Goal: Use online tool/utility: Utilize a website feature to perform a specific function

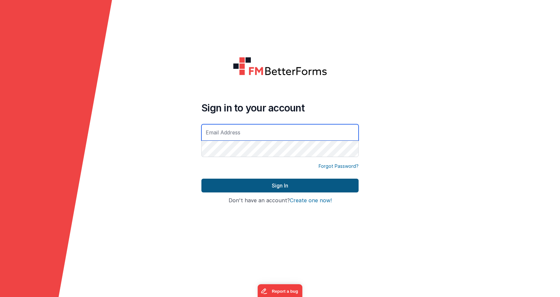
type input "[PERSON_NAME][EMAIL_ADDRESS][DOMAIN_NAME]"
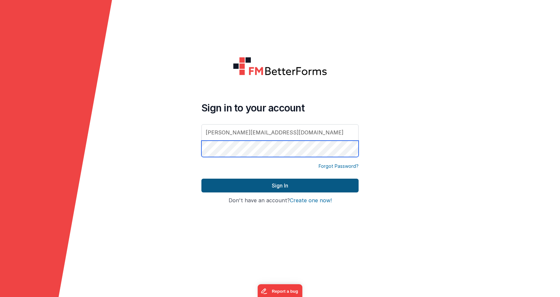
click at [280, 185] on button "Sign In" at bounding box center [279, 186] width 157 height 14
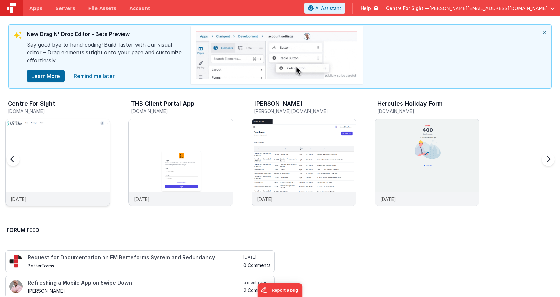
click at [66, 143] on img at bounding box center [58, 171] width 104 height 104
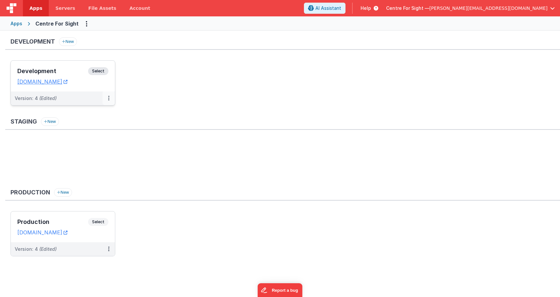
click at [109, 98] on icon at bounding box center [108, 98] width 1 height 0
click at [96, 114] on link "Edit" at bounding box center [86, 113] width 58 height 12
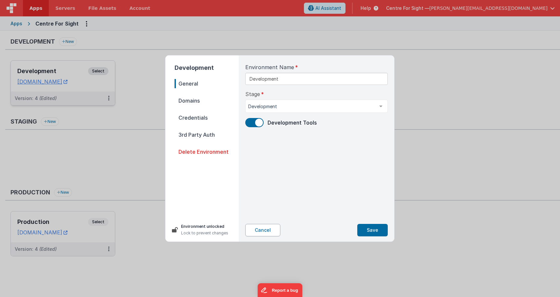
click at [267, 234] on button "Cancel" at bounding box center [262, 230] width 35 height 12
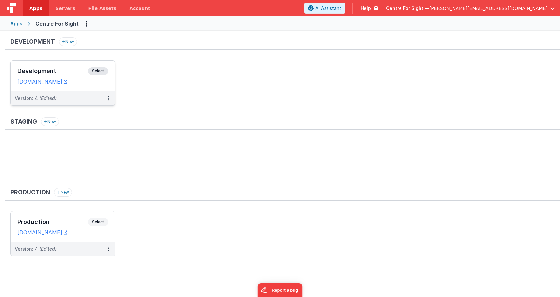
click at [43, 73] on h3 "Development" at bounding box center [52, 71] width 71 height 7
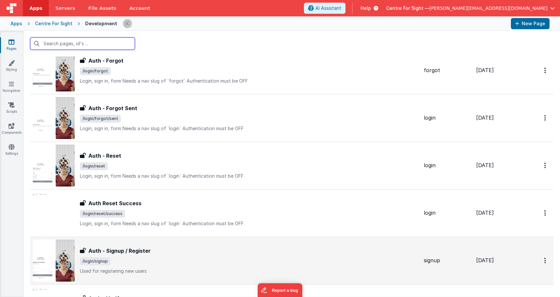
scroll to position [176, 0]
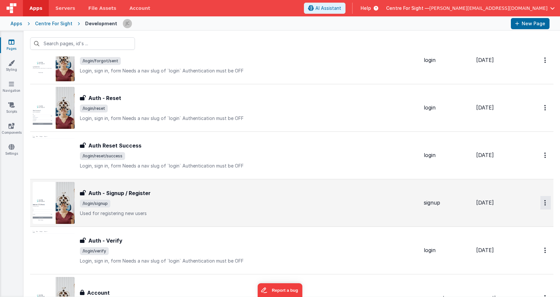
click at [509, 221] on link "Preview" at bounding box center [522, 218] width 58 height 12
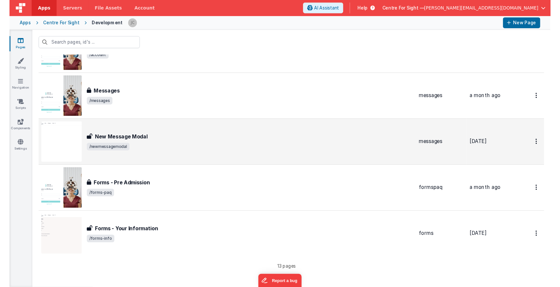
scroll to position [288, 0]
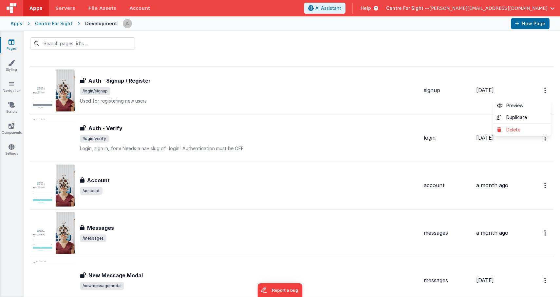
click at [346, 87] on button at bounding box center [280, 148] width 560 height 297
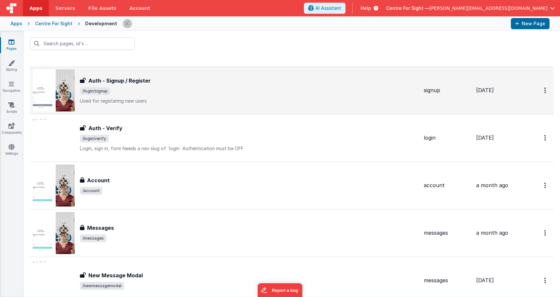
click at [158, 90] on span "/login/signup" at bounding box center [249, 91] width 339 height 8
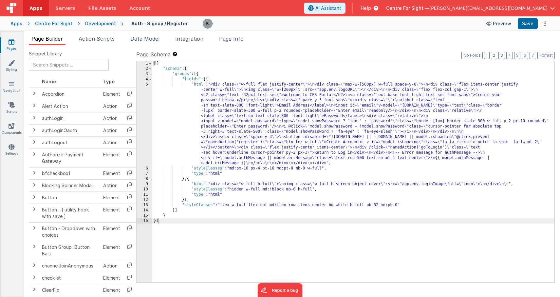
click at [502, 22] on button "Preview" at bounding box center [499, 23] width 33 height 10
click at [496, 26] on button "Preview" at bounding box center [499, 23] width 33 height 10
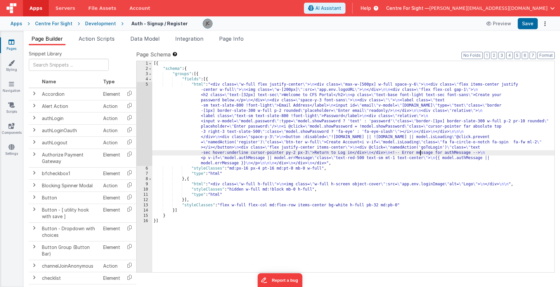
click at [420, 152] on div "[{ "schema" : { "groups" : [{ "fields" : [{ "html" : "<div class= \" w-full fle…" at bounding box center [353, 171] width 402 height 221
click at [423, 152] on div "[{ "schema" : { "groups" : [{ "fields" : [{ "html" : "<div class= \" w-full fle…" at bounding box center [353, 171] width 402 height 221
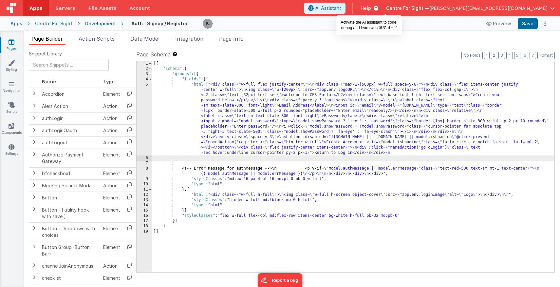
click at [341, 8] on span "AI Assistant" at bounding box center [328, 8] width 26 height 7
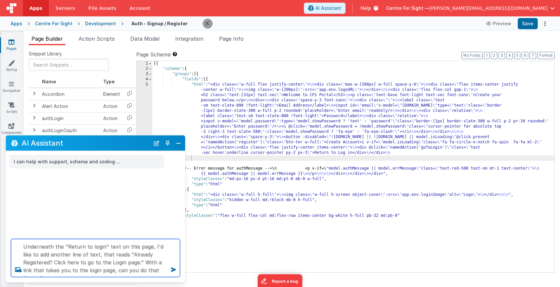
type textarea "Underneath the "Return to login" text on this page, I'd like to add another lin…"
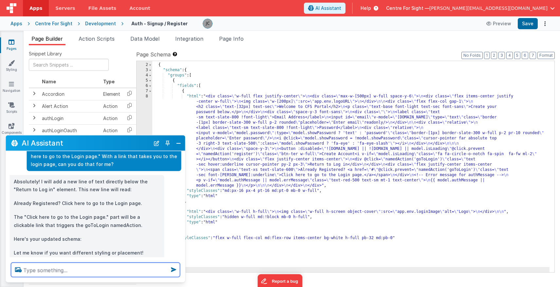
scroll to position [49, 0]
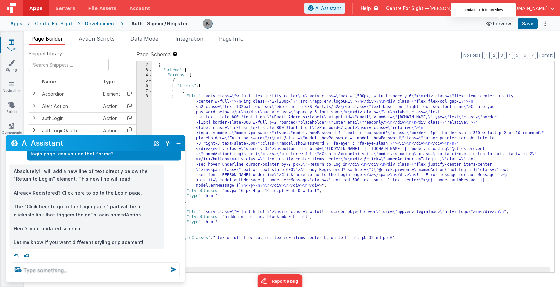
click at [495, 23] on button "Preview" at bounding box center [499, 23] width 33 height 10
click at [502, 22] on button "Preview" at bounding box center [499, 23] width 33 height 10
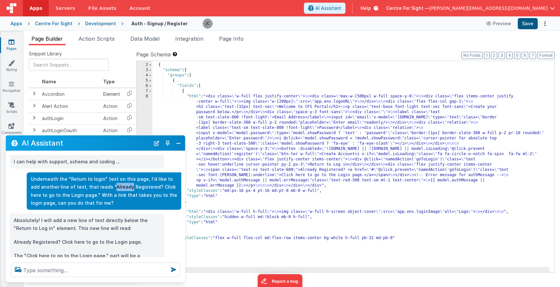
click at [527, 25] on button "Save" at bounding box center [528, 23] width 20 height 11
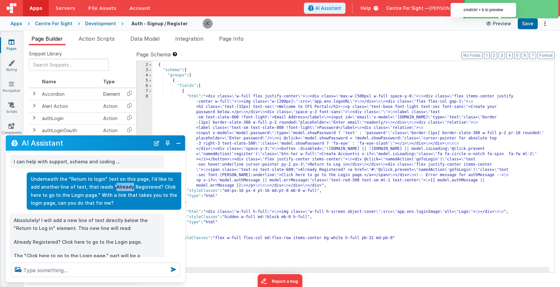
click at [498, 25] on button "Preview" at bounding box center [499, 23] width 33 height 10
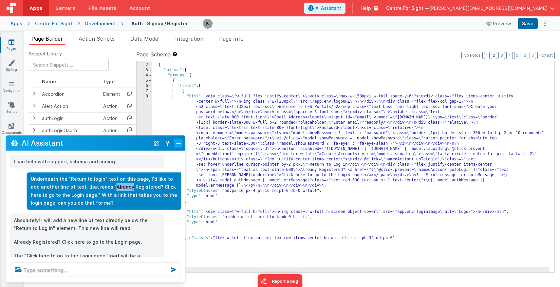
click at [177, 143] on button "Close" at bounding box center [178, 142] width 9 height 9
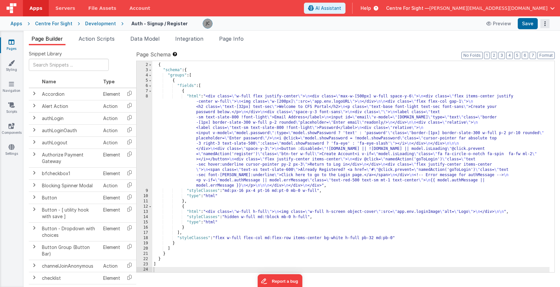
click at [545, 24] on icon "Options" at bounding box center [545, 24] width 9 height 0
click at [537, 53] on link "Rollback" at bounding box center [521, 49] width 58 height 12
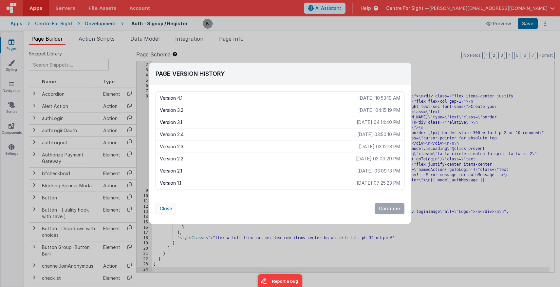
click at [161, 206] on button "Close" at bounding box center [166, 208] width 21 height 11
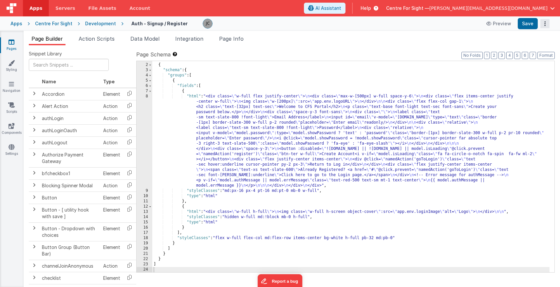
click at [546, 24] on icon "Options" at bounding box center [545, 24] width 9 height 0
click at [534, 50] on link "Rollback" at bounding box center [521, 49] width 58 height 12
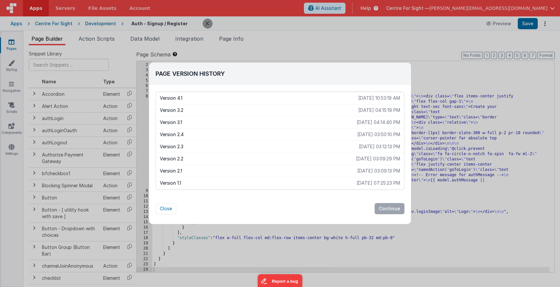
click at [358, 100] on p "[DATE] 10:53:19 AM" at bounding box center [379, 98] width 42 height 7
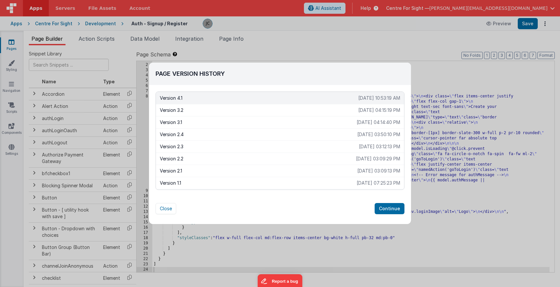
click at [370, 109] on p "[DATE] 04:15:19 PM" at bounding box center [379, 110] width 42 height 7
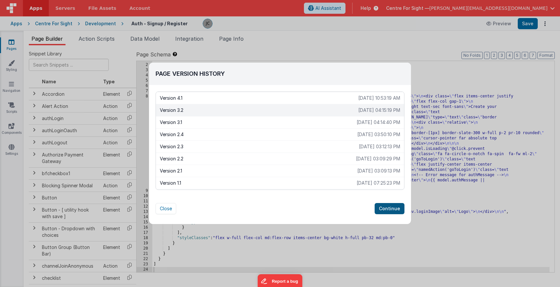
click at [392, 211] on button "Continue" at bounding box center [390, 208] width 30 height 11
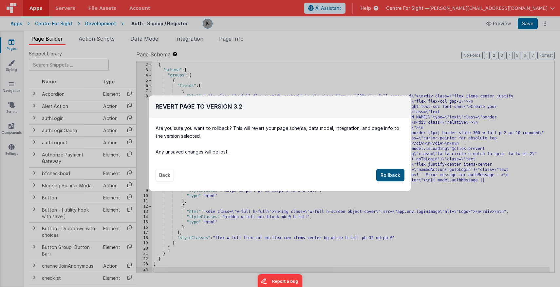
click at [391, 177] on button "Rollback" at bounding box center [390, 175] width 28 height 12
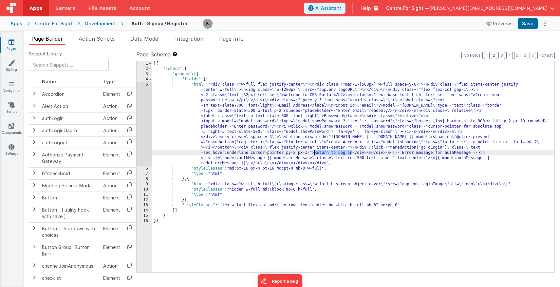
drag, startPoint x: 352, startPoint y: 153, endPoint x: 350, endPoint y: 179, distance: 26.0
click at [314, 151] on div "[{ "schema" : { "groups" : [{ "fields" : [{ "html" : "<div class= \" w-full fle…" at bounding box center [353, 171] width 402 height 221
click at [525, 26] on button "Save" at bounding box center [528, 23] width 20 height 11
